Goal: Task Accomplishment & Management: Use online tool/utility

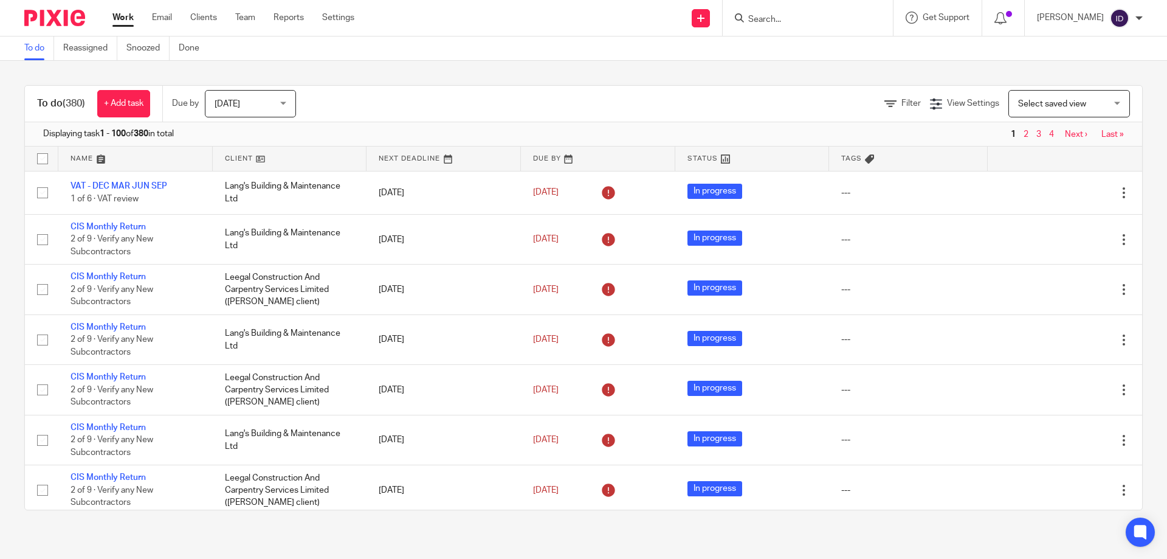
click at [820, 20] on input "Search" at bounding box center [801, 20] width 109 height 11
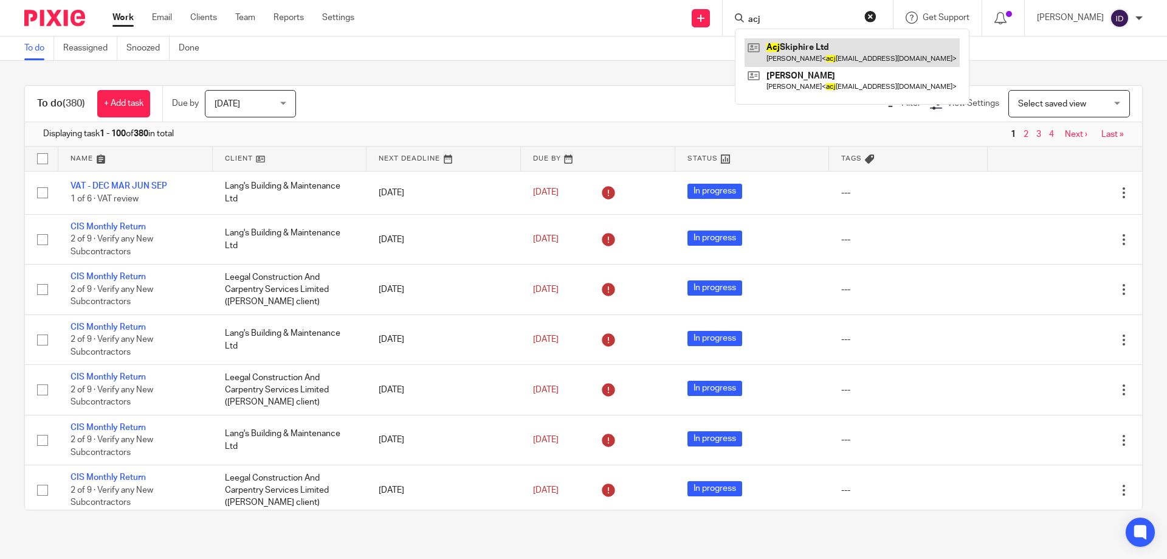
type input "acj"
click at [799, 20] on input "acj" at bounding box center [801, 20] width 109 height 11
drag, startPoint x: 791, startPoint y: 18, endPoint x: 739, endPoint y: 12, distance: 52.6
click at [739, 12] on div "Send new email Create task Add client acj Acj Skiphire Ltd Paul Lovell < acj sk…" at bounding box center [770, 18] width 794 height 36
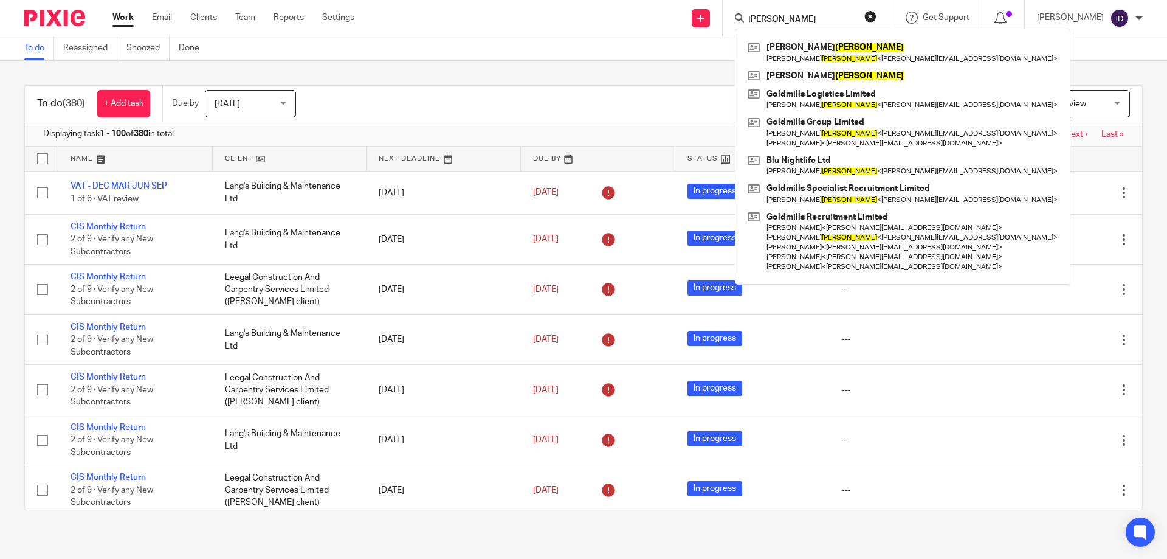
type input "burks"
click button "submit" at bounding box center [0, 0] width 0 height 0
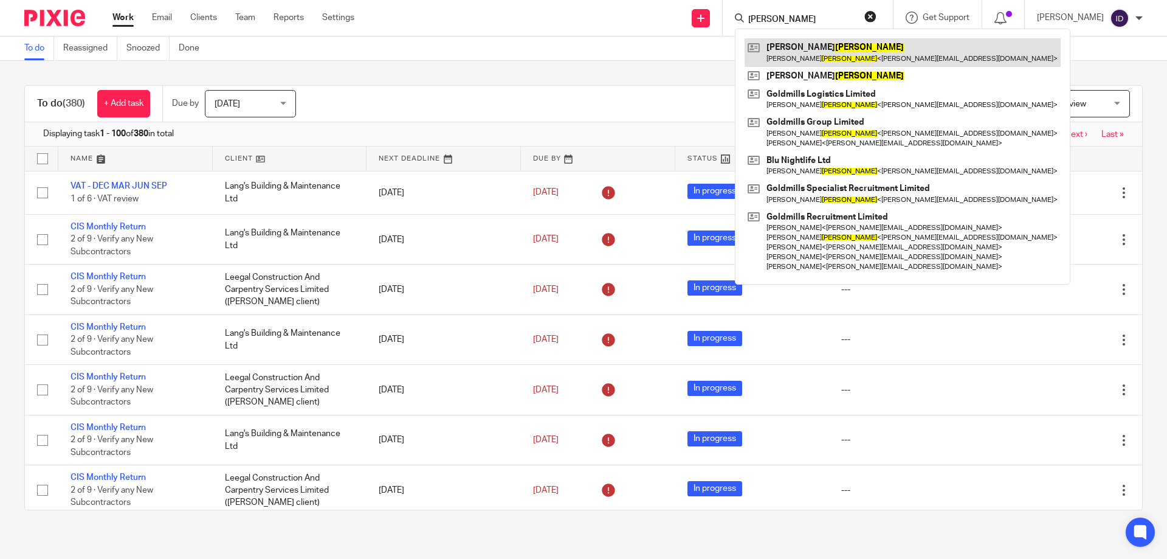
click at [812, 52] on link at bounding box center [903, 52] width 316 height 28
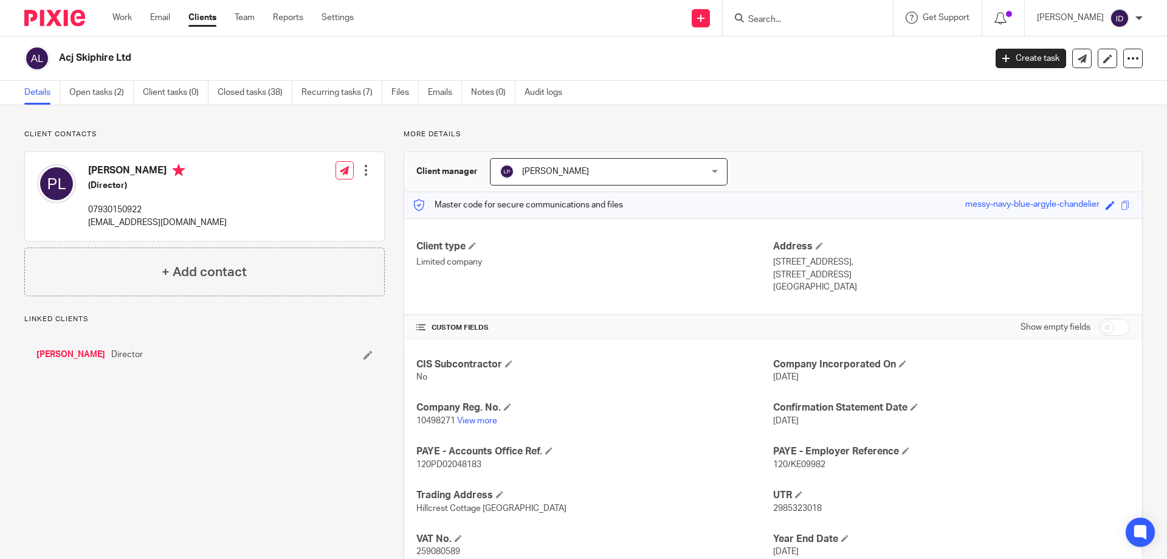
click at [91, 89] on link "Open tasks (2)" at bounding box center [101, 93] width 64 height 24
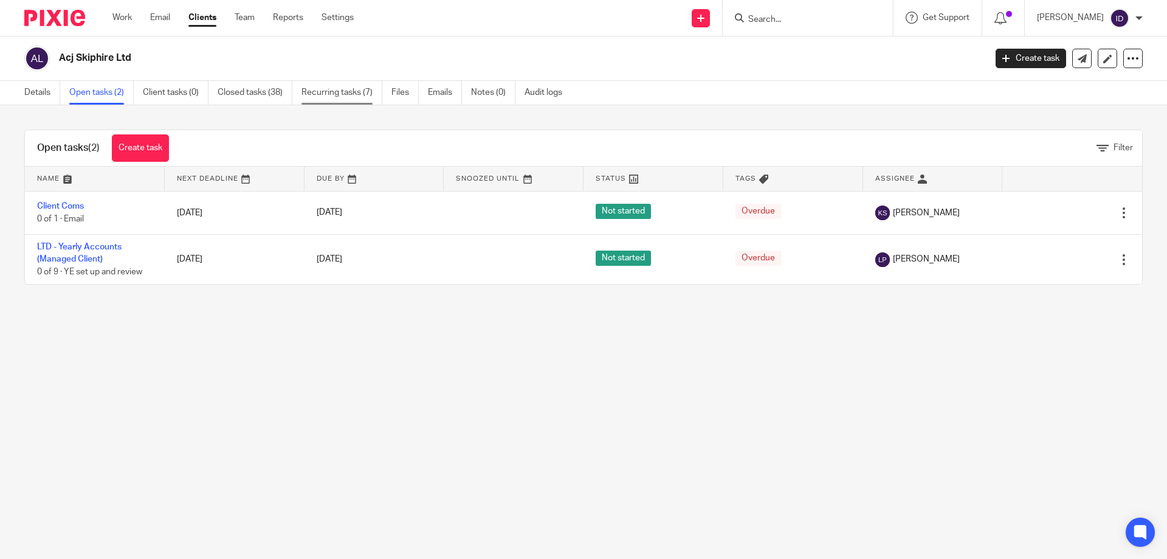
click at [337, 95] on link "Recurring tasks (7)" at bounding box center [341, 93] width 81 height 24
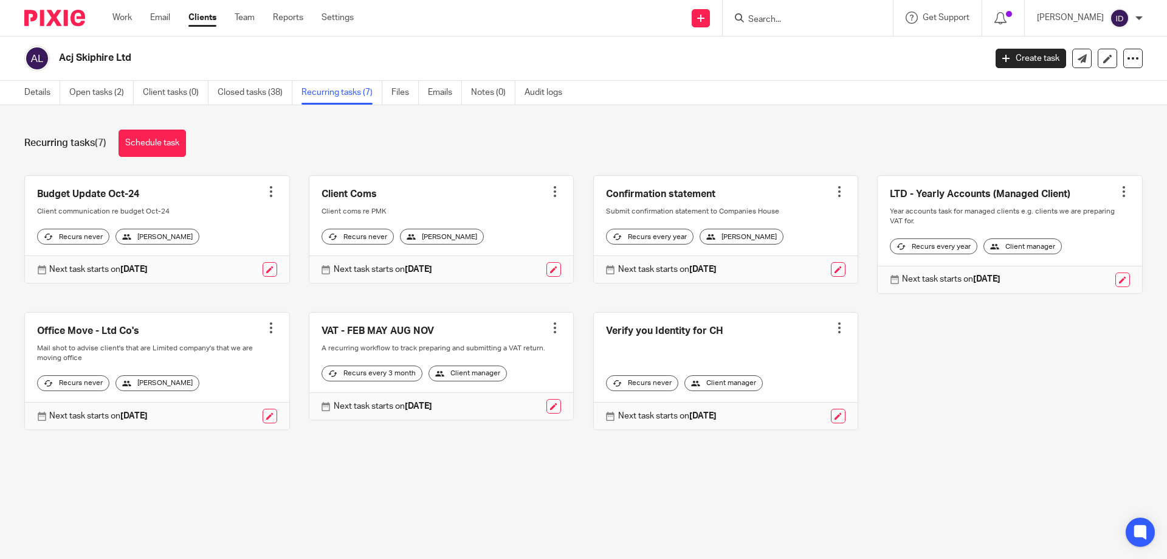
click at [256, 95] on link "Closed tasks (38)" at bounding box center [255, 93] width 75 height 24
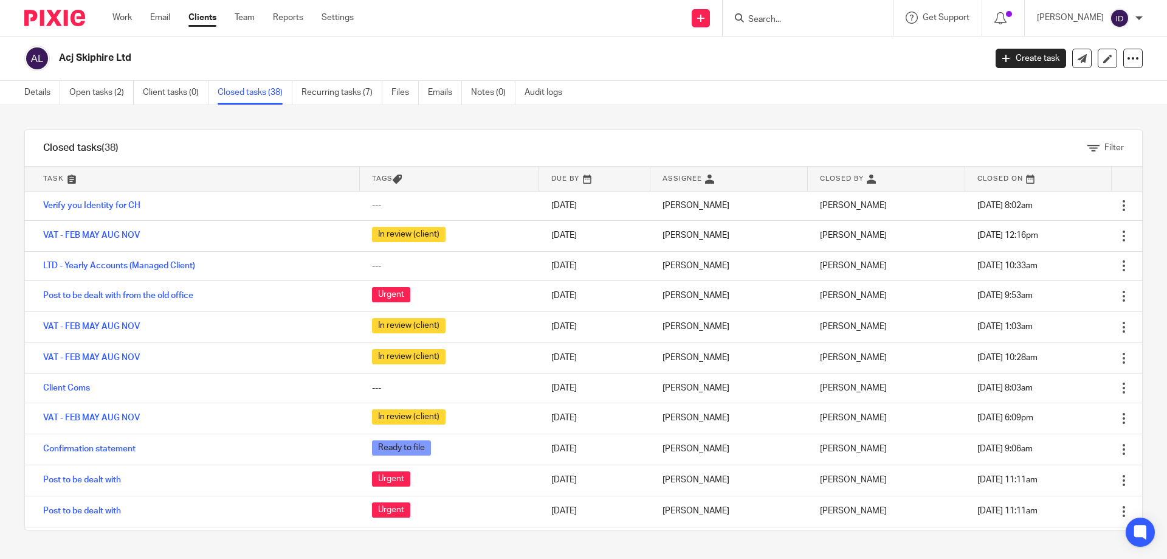
click at [551, 173] on link at bounding box center [594, 179] width 111 height 24
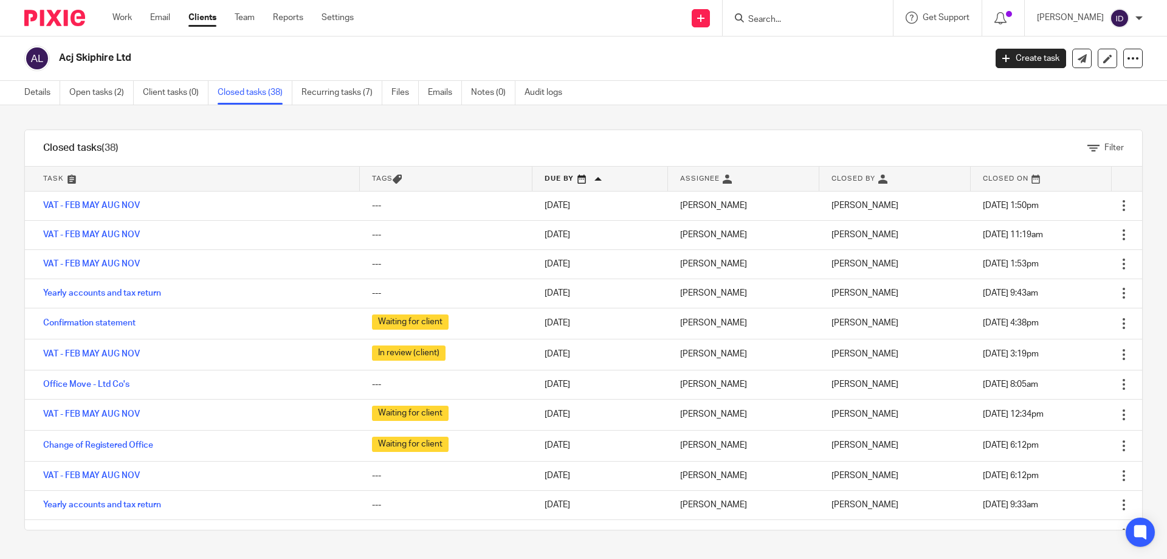
click at [551, 173] on link at bounding box center [599, 179] width 135 height 24
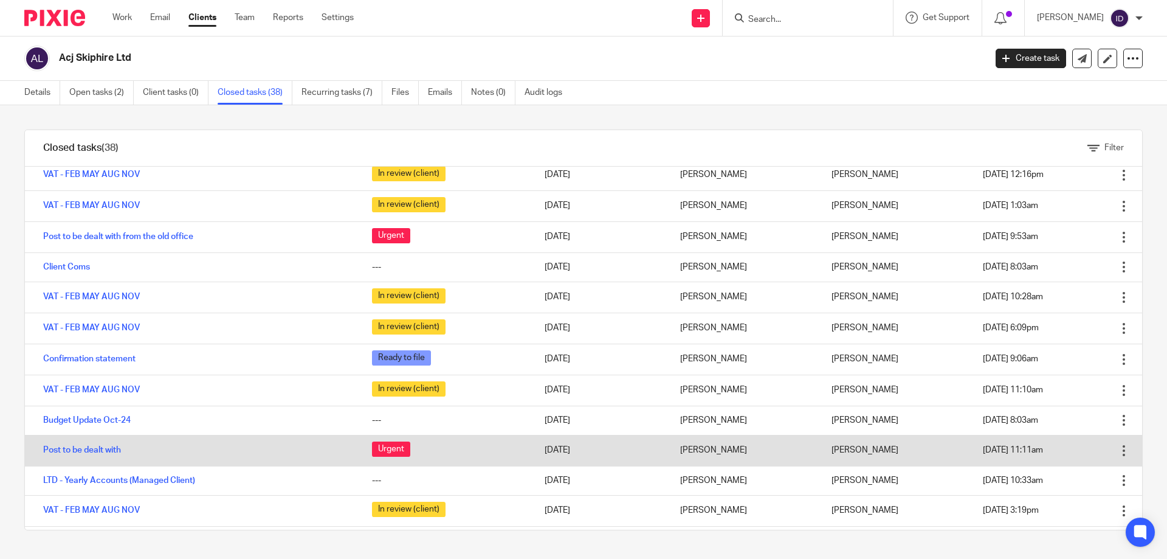
scroll to position [122, 0]
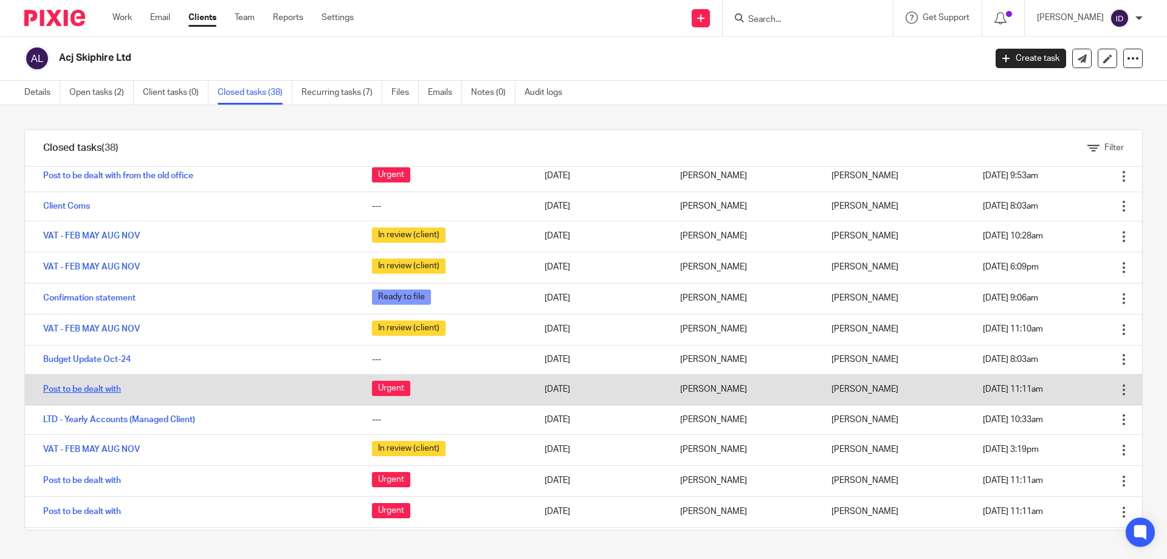
click at [89, 390] on link "Post to be dealt with" at bounding box center [82, 389] width 78 height 9
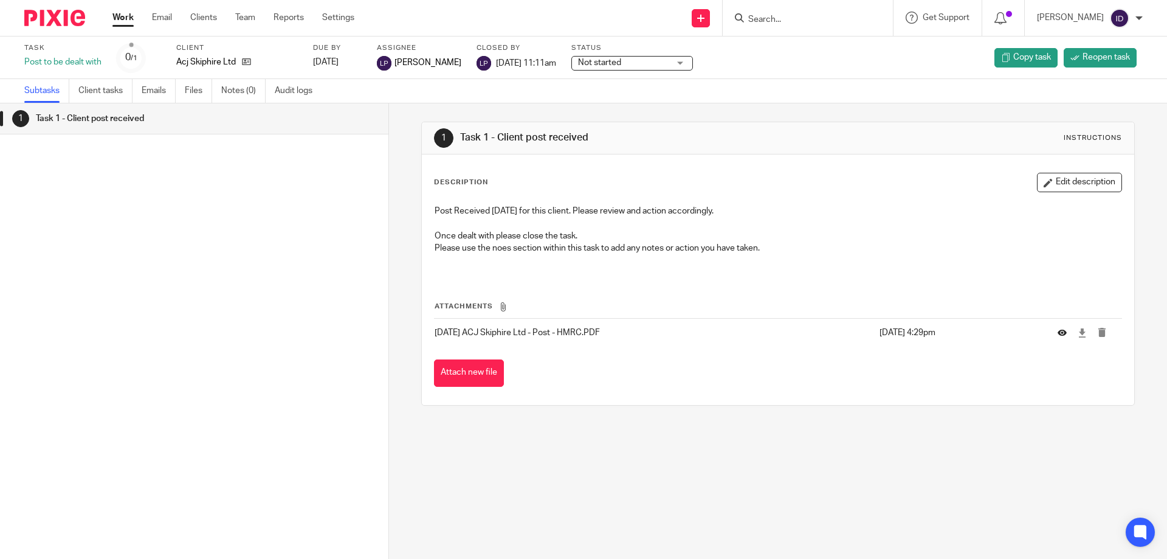
click at [1058, 335] on icon at bounding box center [1062, 332] width 9 height 9
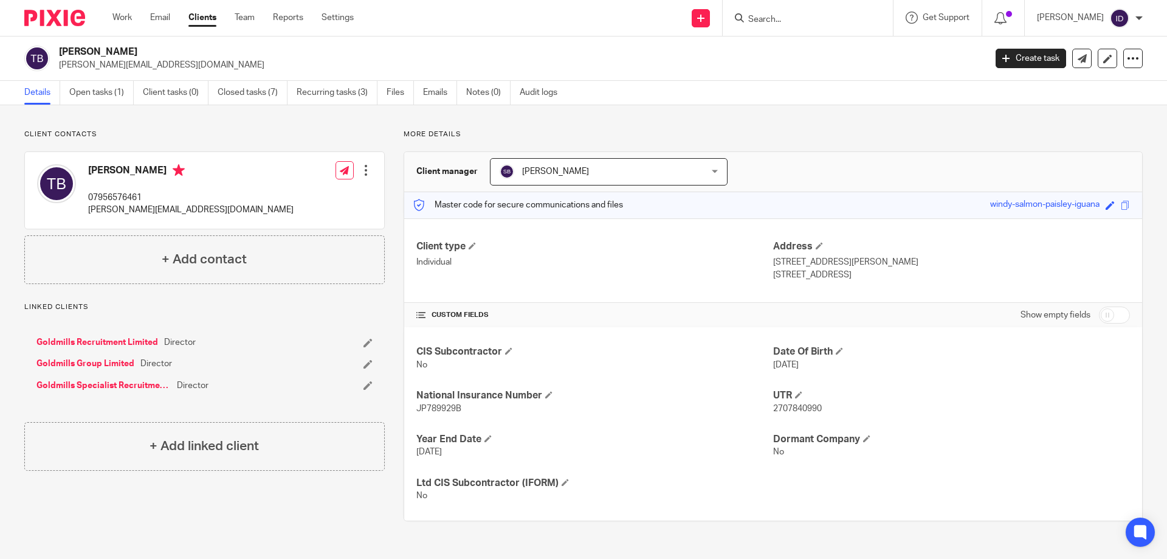
click at [801, 19] on input "Search" at bounding box center [801, 20] width 109 height 11
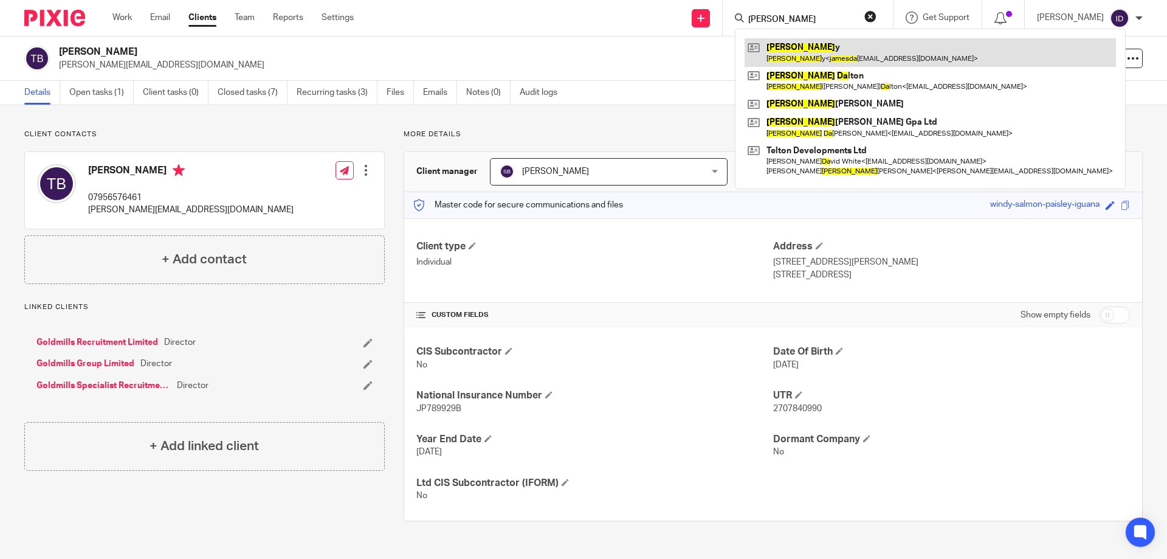
type input "james da"
click at [813, 50] on link at bounding box center [930, 52] width 371 height 28
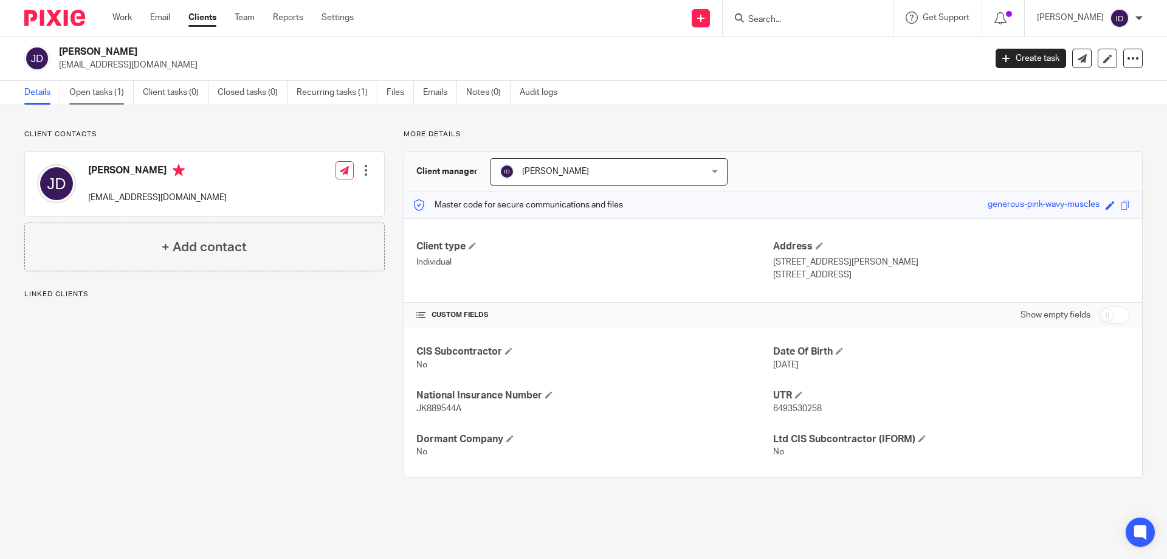
click at [90, 91] on link "Open tasks (1)" at bounding box center [101, 93] width 64 height 24
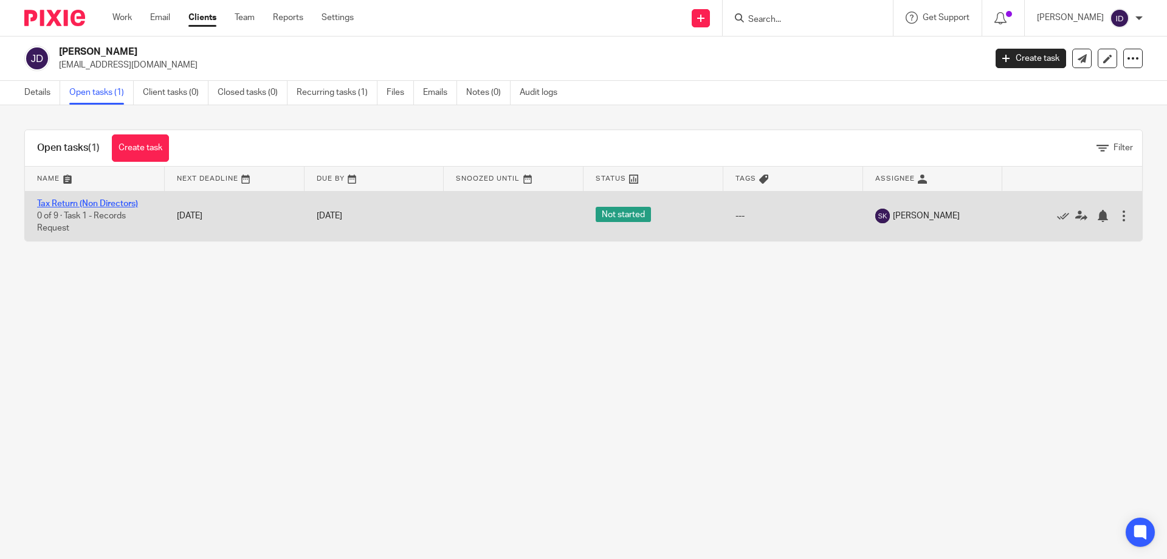
click at [103, 204] on link "Tax Return (Non Directors)" at bounding box center [87, 203] width 101 height 9
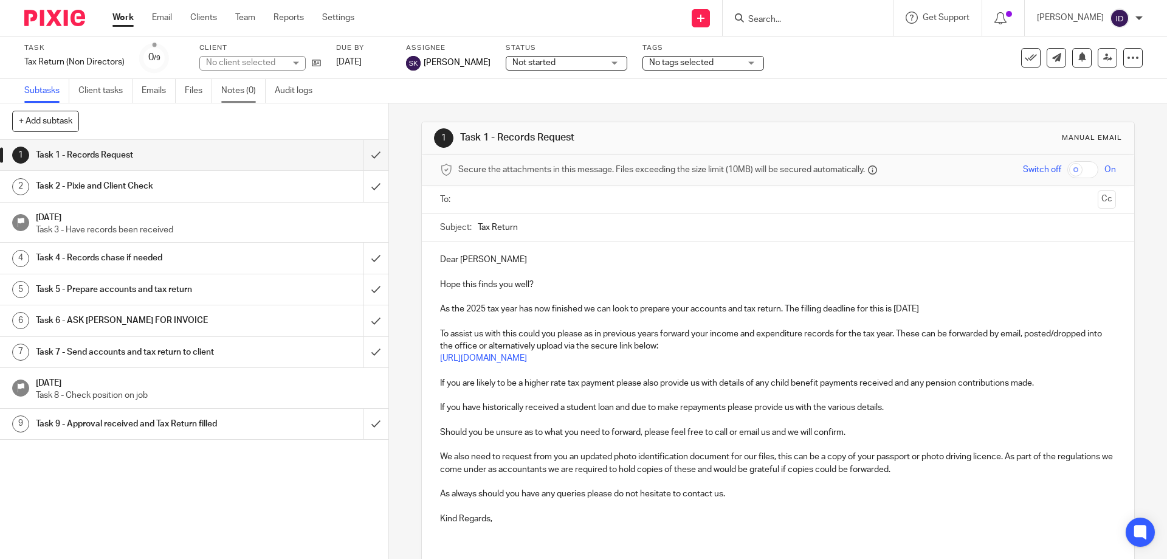
click at [235, 91] on link "Notes (0)" at bounding box center [243, 91] width 44 height 24
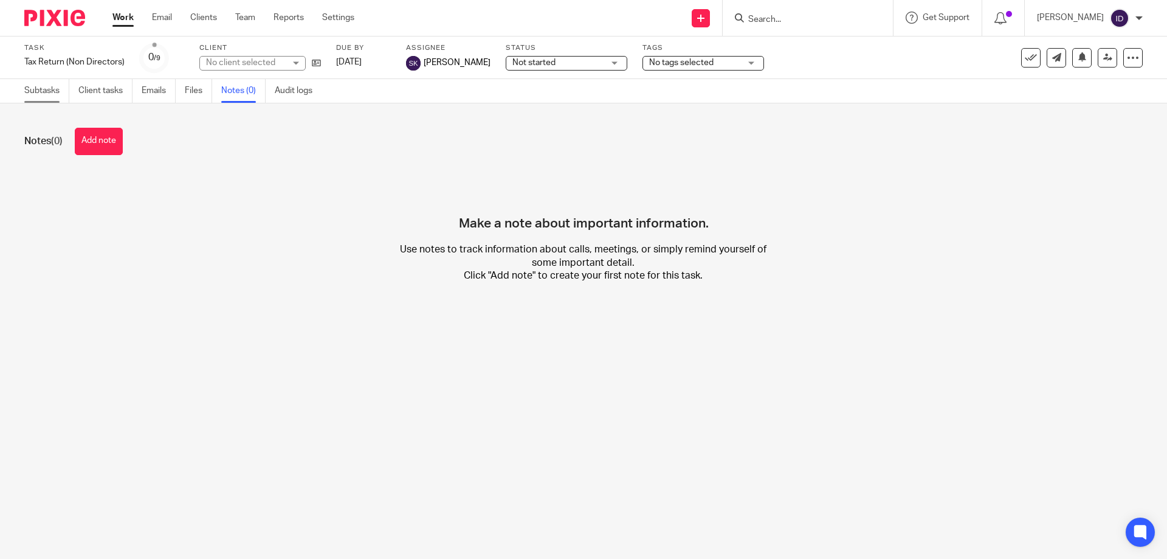
click at [47, 102] on link "Subtasks" at bounding box center [46, 91] width 45 height 24
